Goal: Find specific page/section: Find specific page/section

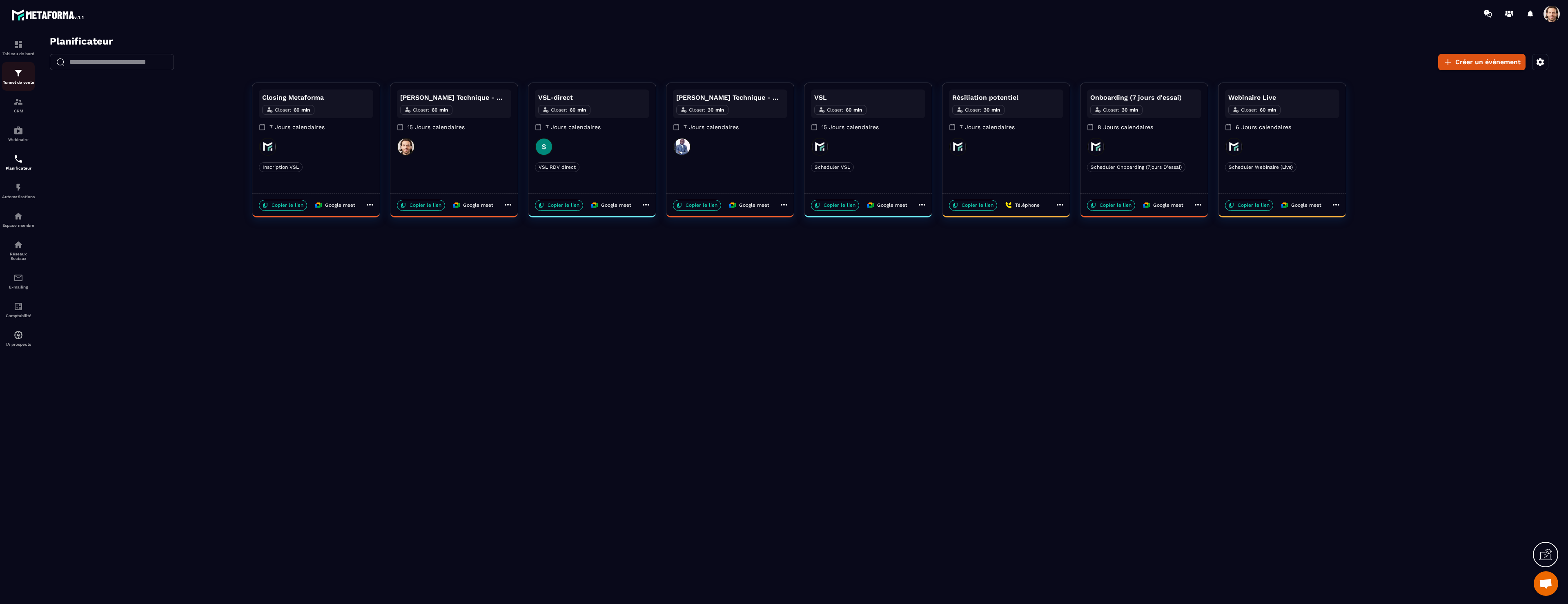
click at [18, 75] on img at bounding box center [18, 73] width 10 height 10
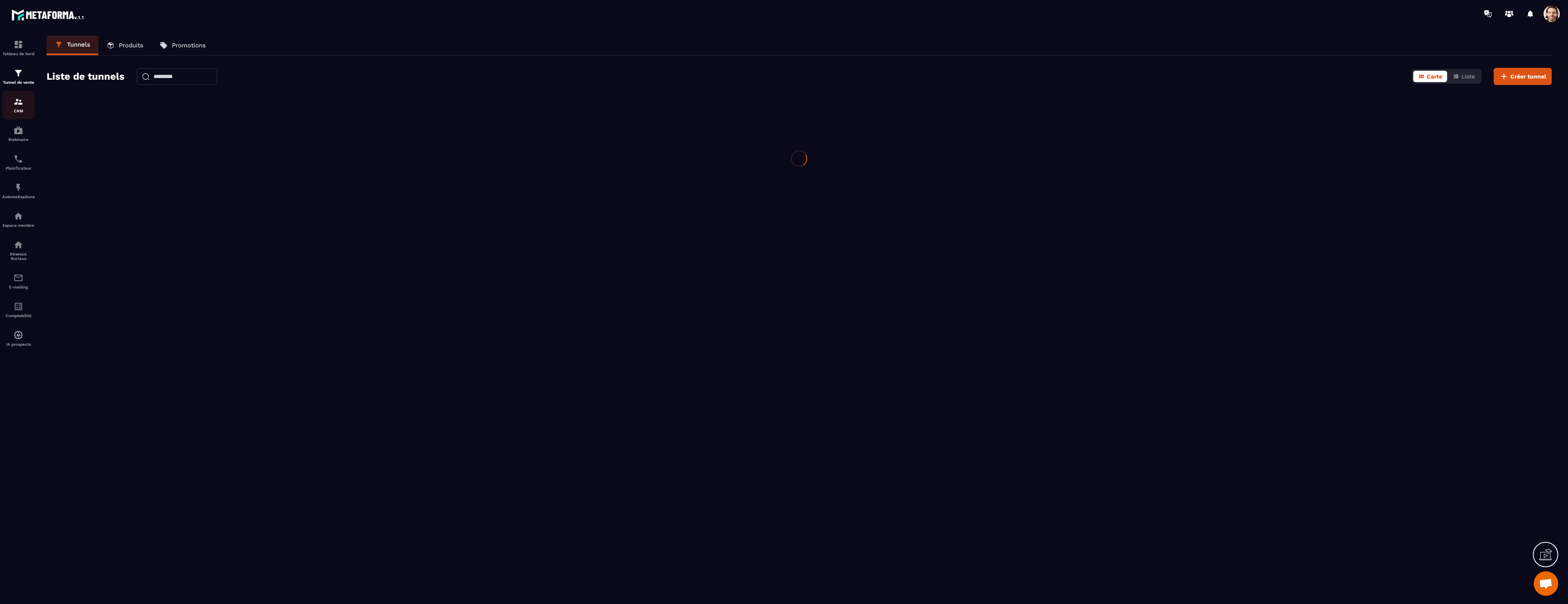
click at [21, 100] on img at bounding box center [18, 102] width 10 height 10
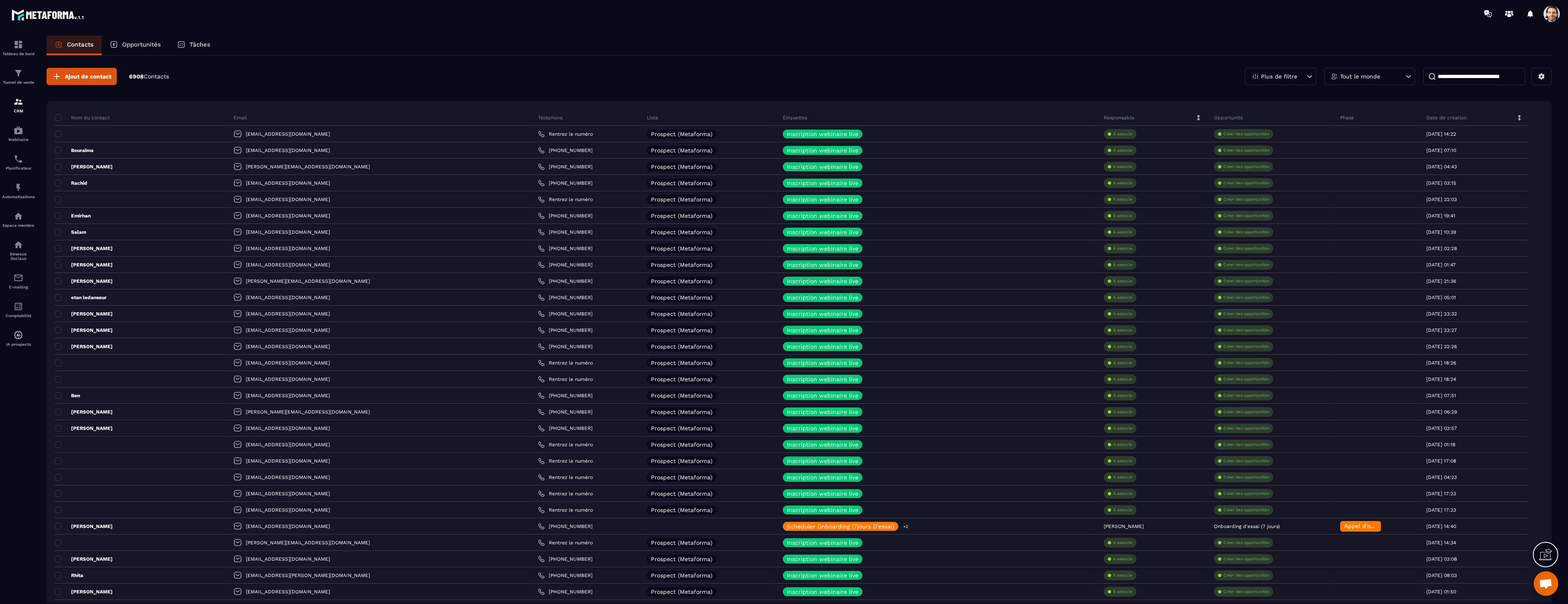
click at [1292, 73] on p "Plus de filtre" at bounding box center [1279, 76] width 36 height 6
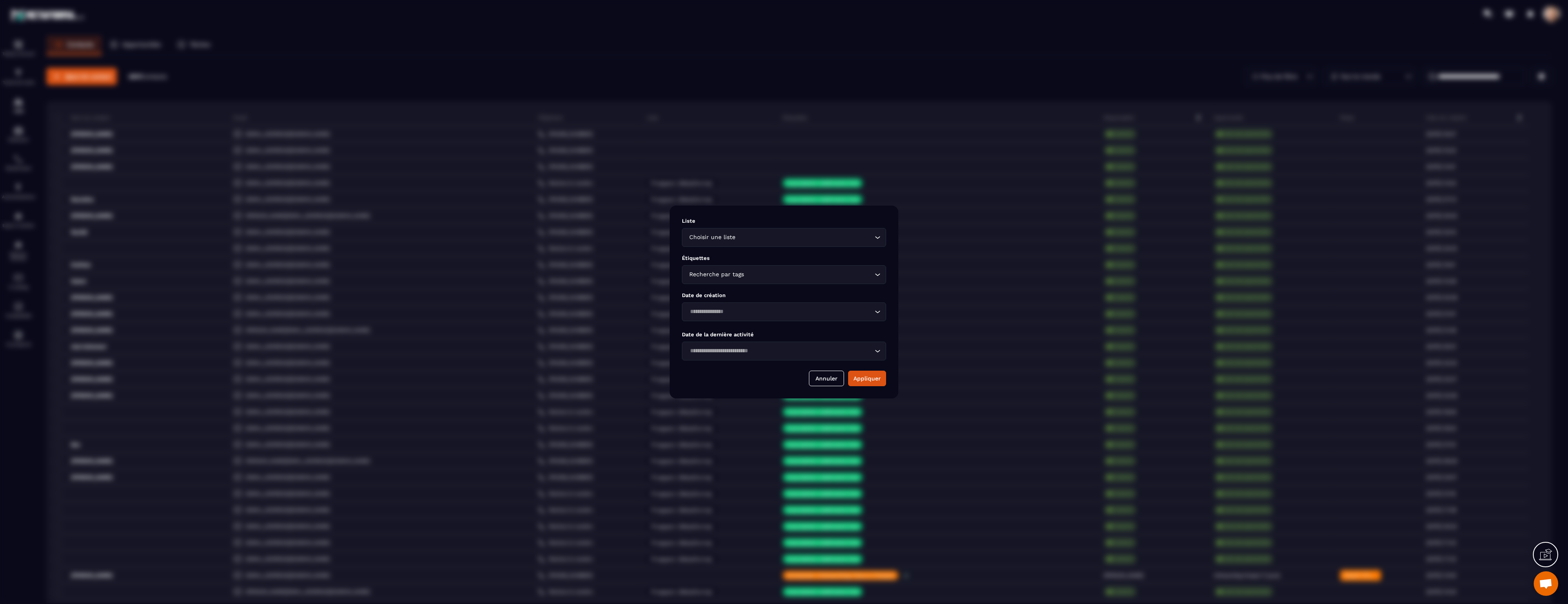
click at [769, 233] on input "Search for option" at bounding box center [805, 237] width 136 height 9
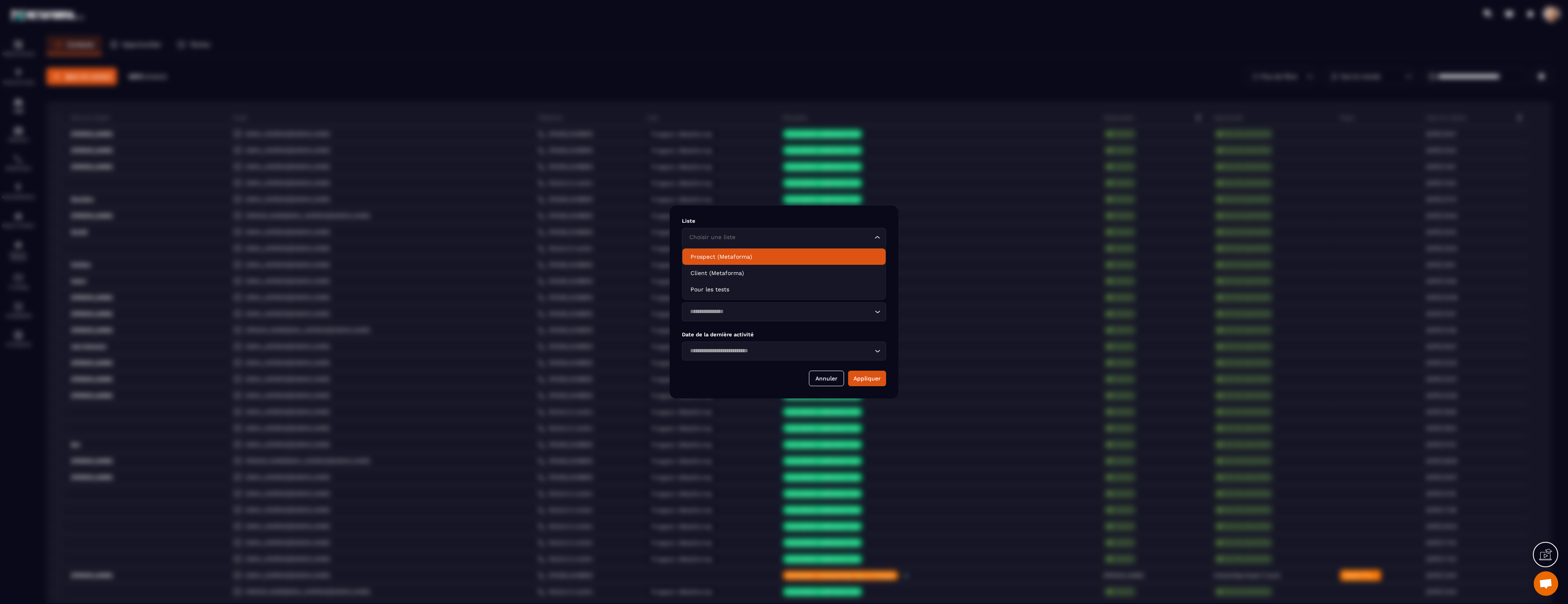
click at [764, 225] on div "Liste Choisir une liste Loading..." at bounding box center [783, 232] width 204 height 29
click at [763, 240] on input "Search for option" at bounding box center [780, 237] width 185 height 9
click at [792, 231] on div "Choisir une liste Loading..." at bounding box center [783, 237] width 204 height 18
click at [793, 243] on div "Choisir une liste Loading..." at bounding box center [783, 237] width 204 height 18
click at [790, 270] on p "Client (Metaforma)" at bounding box center [783, 272] width 187 height 8
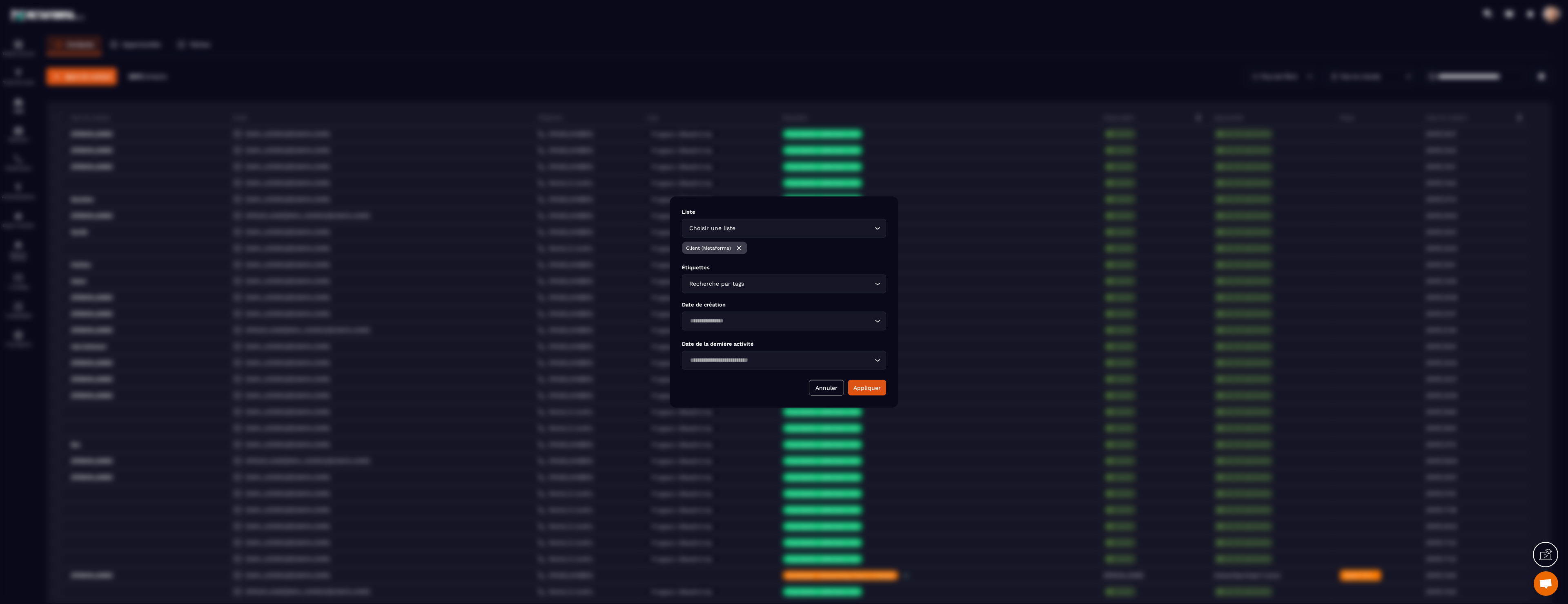
click at [742, 248] on img "Modal window" at bounding box center [739, 247] width 8 height 8
click at [775, 240] on input "Search for option" at bounding box center [805, 237] width 136 height 9
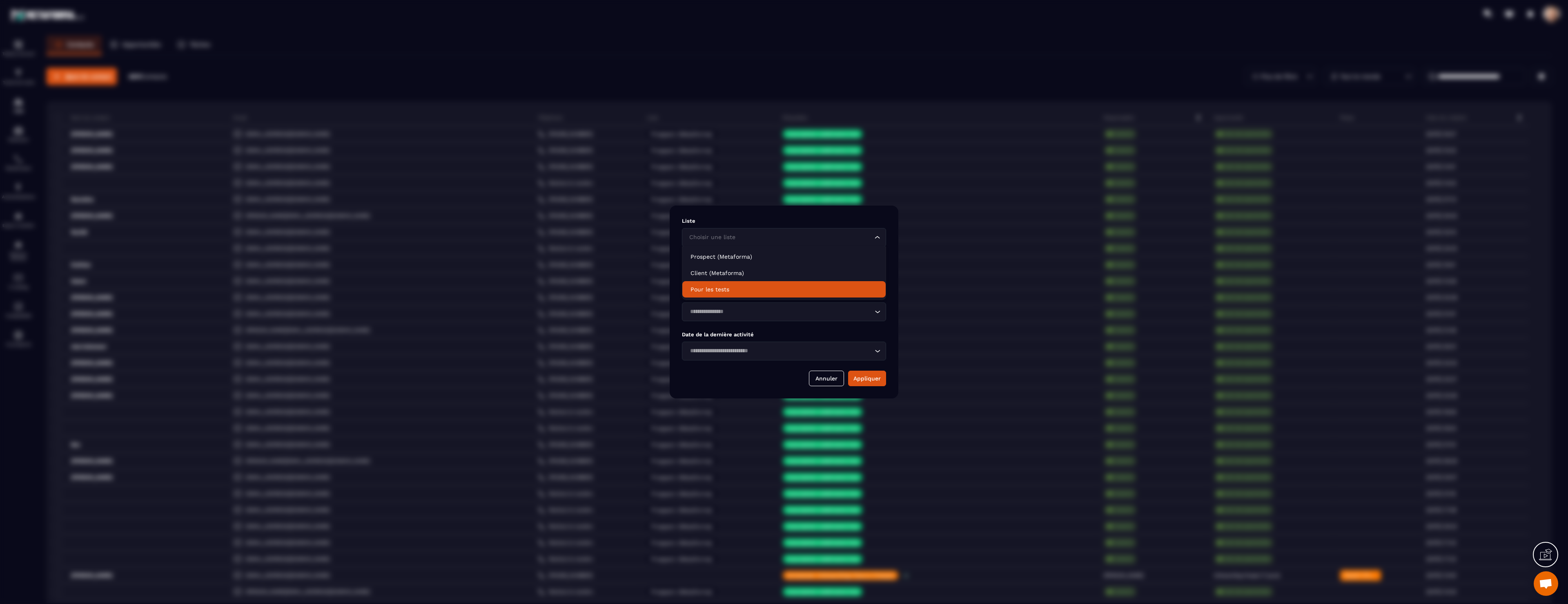
drag, startPoint x: 744, startPoint y: 290, endPoint x: 751, endPoint y: 288, distance: 7.3
click at [744, 290] on p "Pour les tests" at bounding box center [783, 288] width 187 height 8
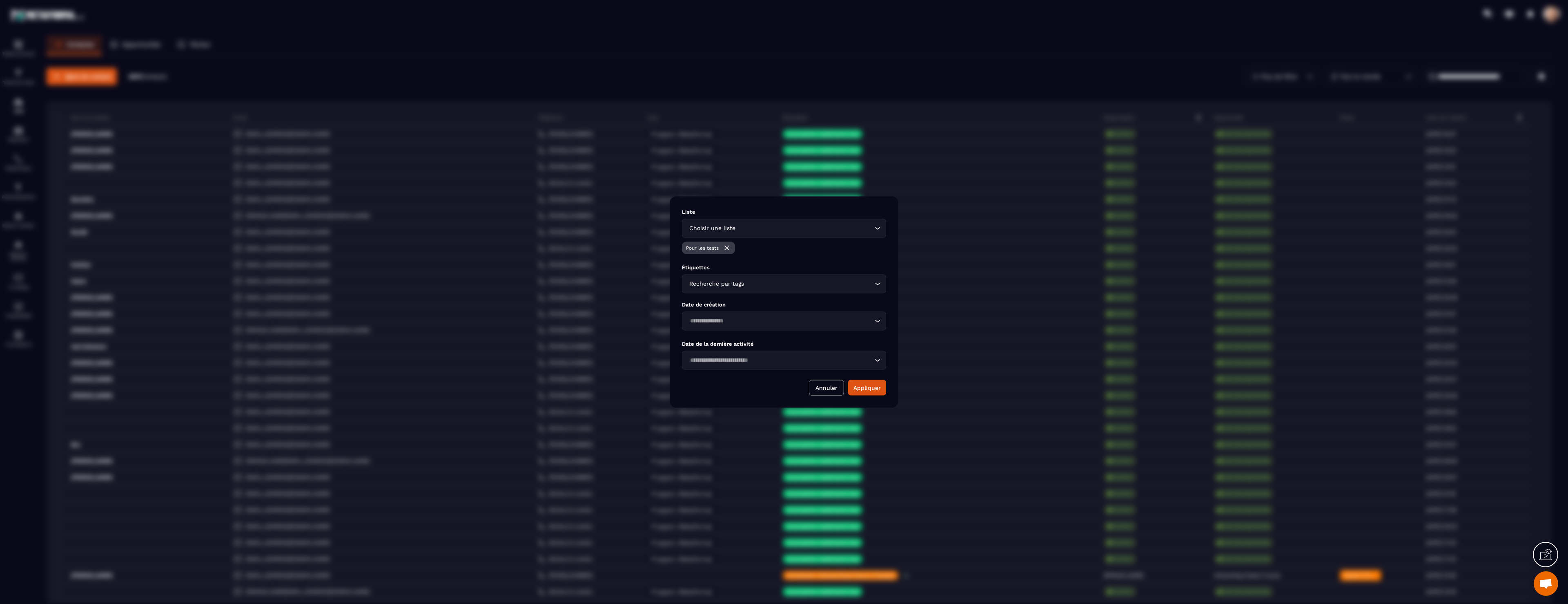
drag, startPoint x: 876, startPoint y: 389, endPoint x: 896, endPoint y: 389, distance: 20.0
click at [876, 389] on button "Appliquer" at bounding box center [866, 388] width 38 height 16
